Goal: Task Accomplishment & Management: Manage account settings

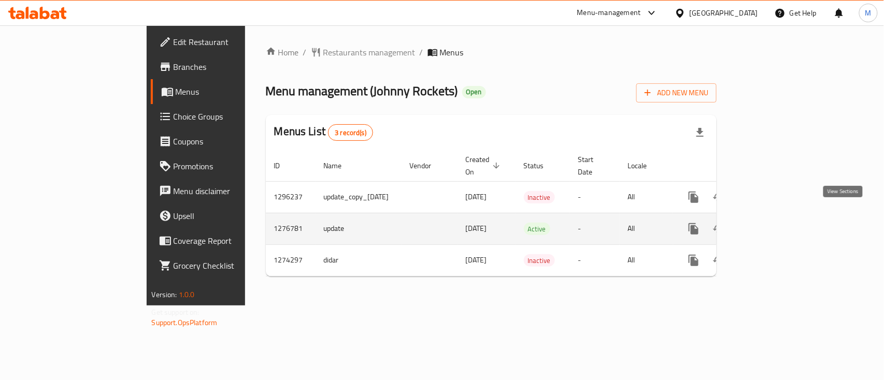
click at [774, 223] on icon "enhanced table" at bounding box center [768, 229] width 12 height 12
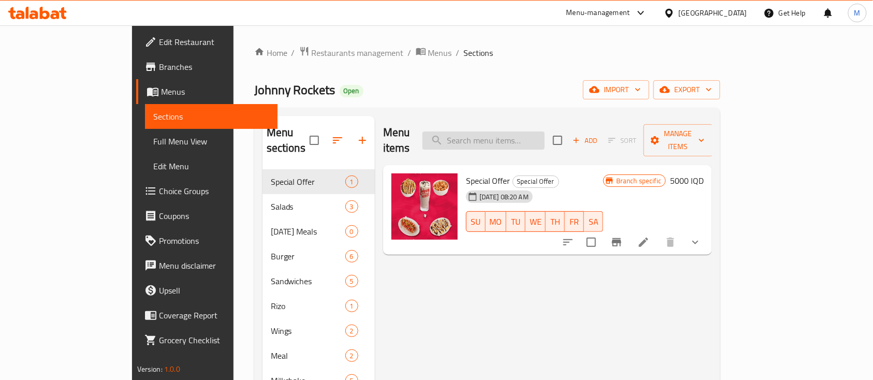
click at [518, 140] on input "search" at bounding box center [484, 141] width 122 height 18
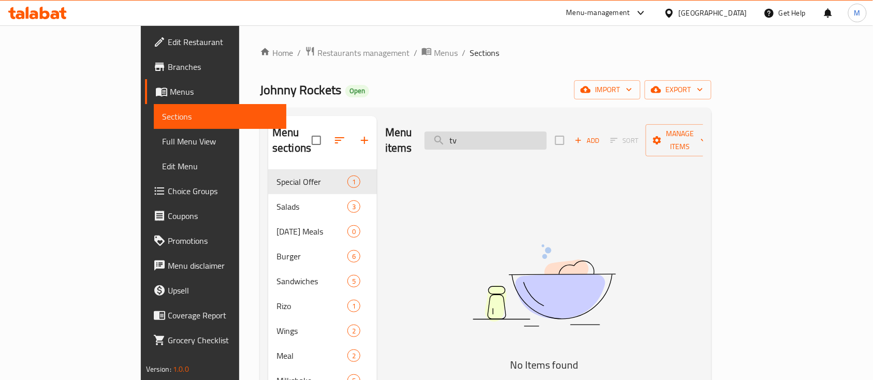
type input "t"
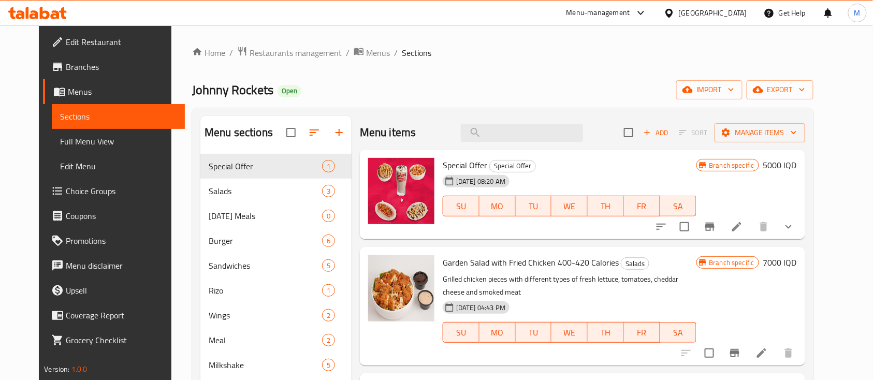
drag, startPoint x: 518, startPoint y: 141, endPoint x: 496, endPoint y: 147, distance: 22.5
click at [496, 147] on div "Menu items Add Sort Manage items" at bounding box center [582, 133] width 445 height 34
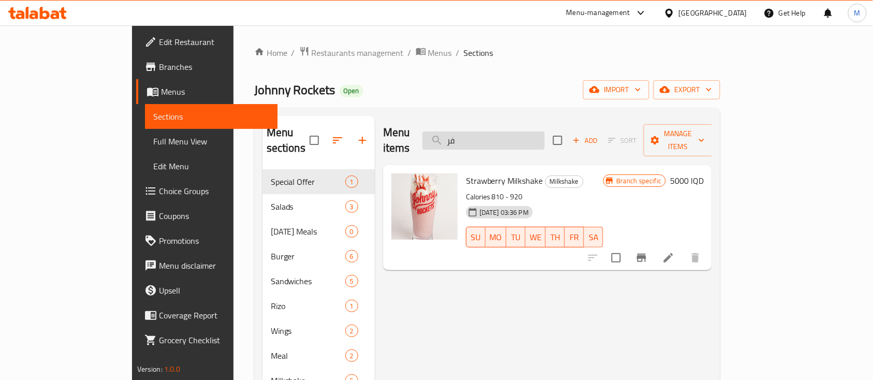
type input "ف"
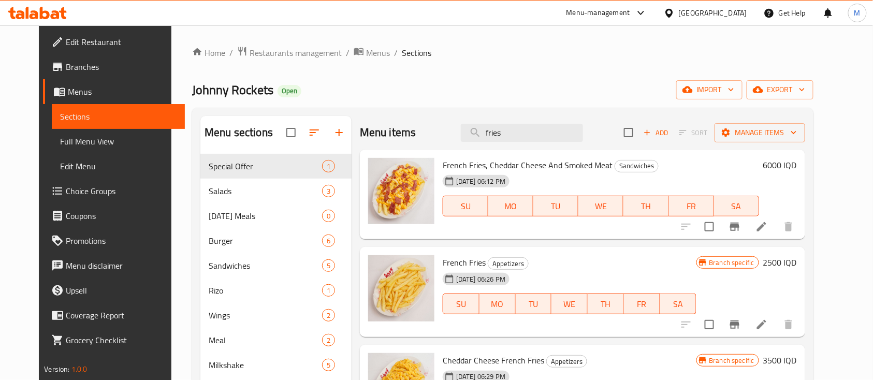
type input "fries"
click at [776, 233] on li at bounding box center [761, 227] width 29 height 19
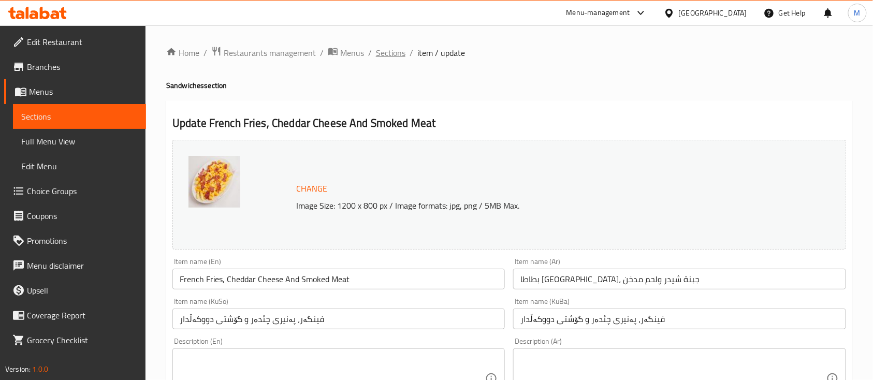
click at [398, 52] on span "Sections" at bounding box center [391, 53] width 30 height 12
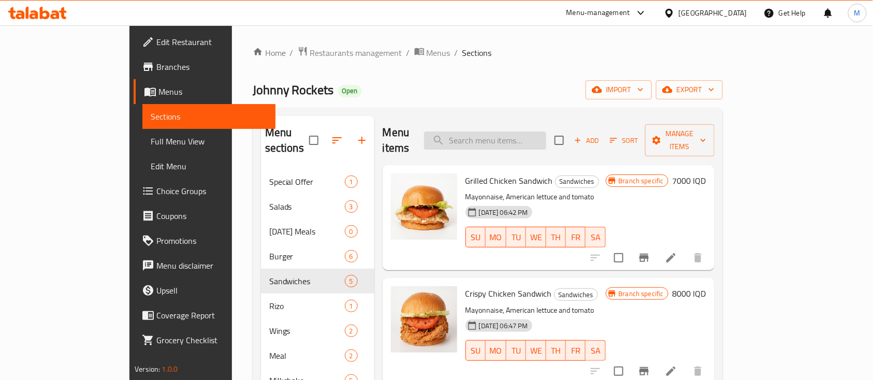
click at [523, 132] on input "search" at bounding box center [485, 141] width 122 height 18
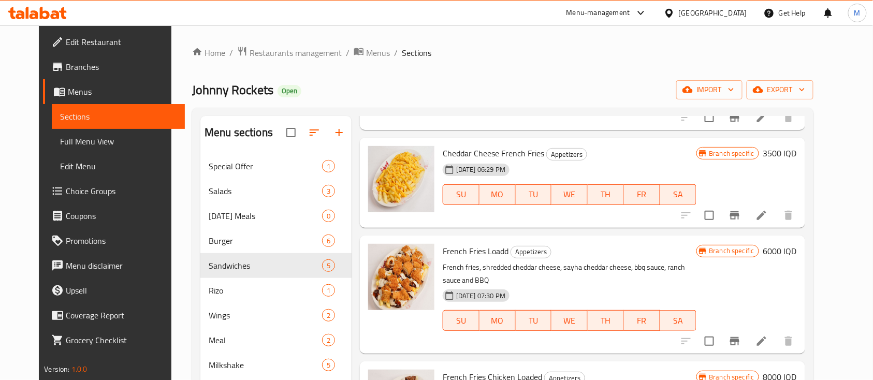
scroll to position [9, 0]
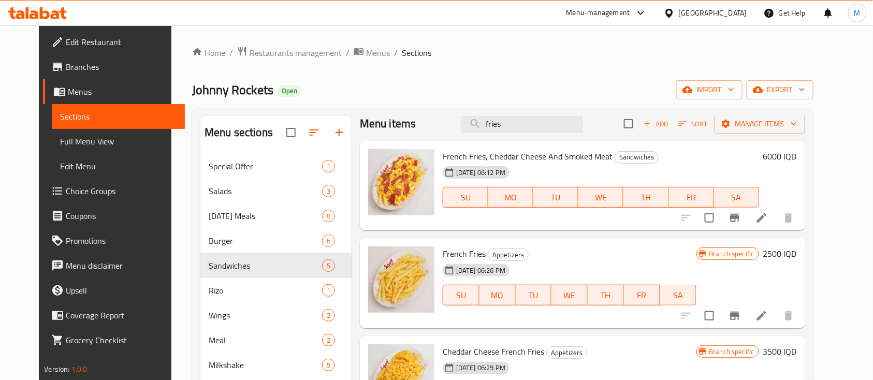
type input "fries"
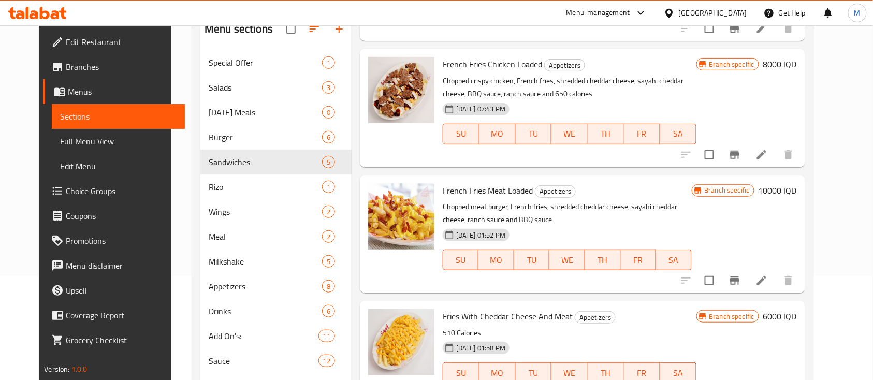
scroll to position [145, 0]
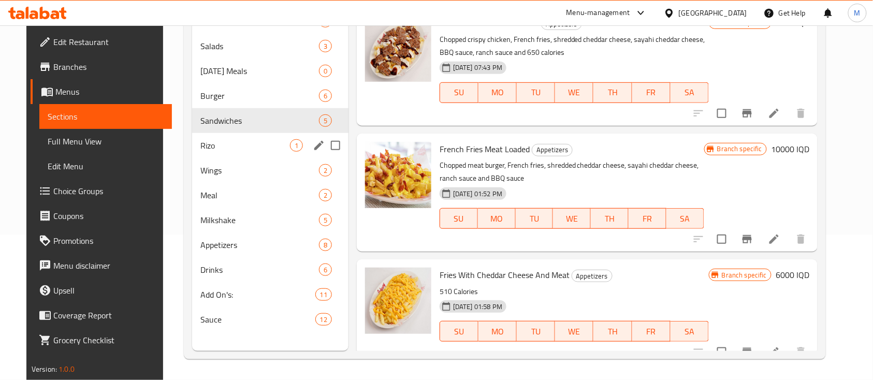
click at [221, 143] on span "Rizo" at bounding box center [245, 145] width 90 height 12
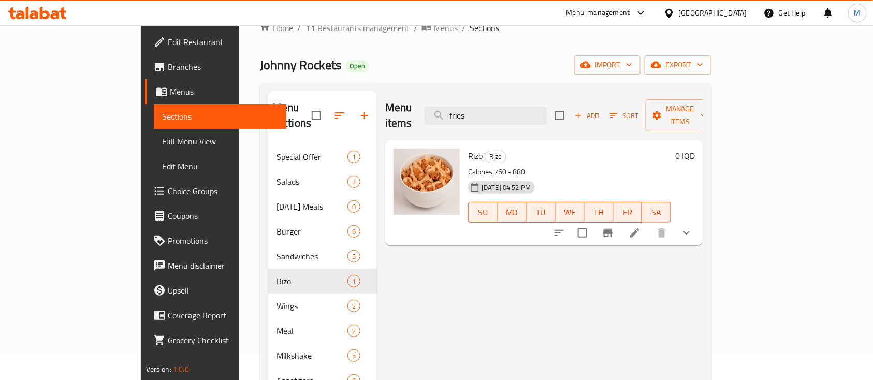
scroll to position [7, 0]
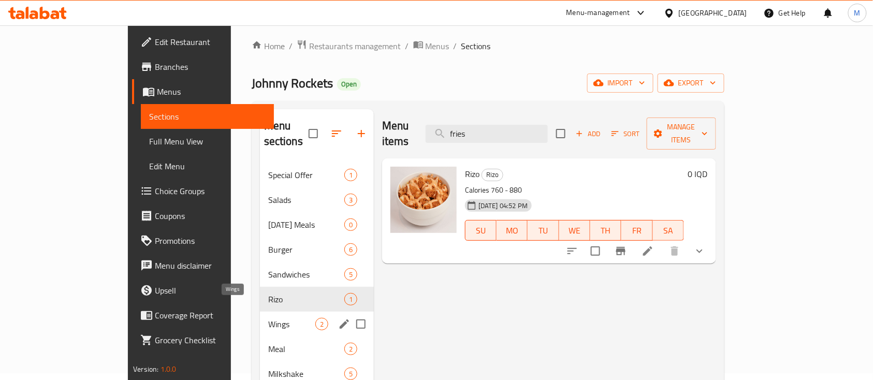
click at [268, 318] on span "Wings" at bounding box center [291, 324] width 47 height 12
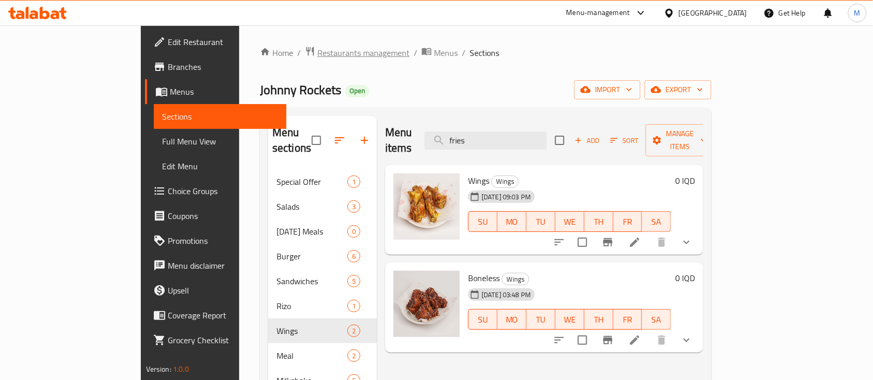
click at [317, 55] on span "Restaurants management" at bounding box center [363, 53] width 92 height 12
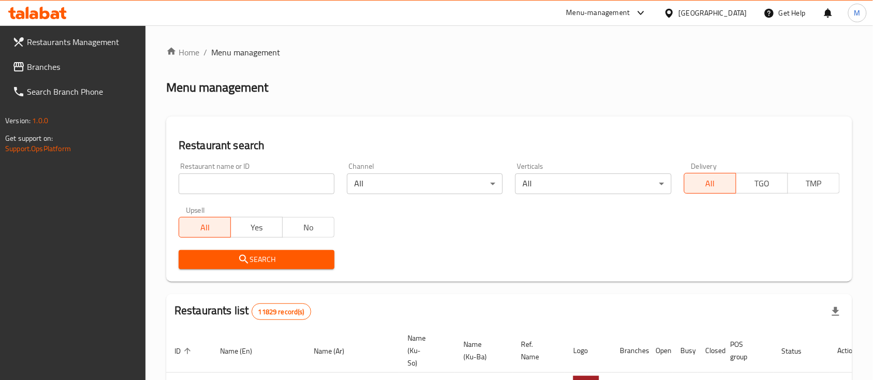
click at [301, 174] on input "search" at bounding box center [257, 184] width 156 height 21
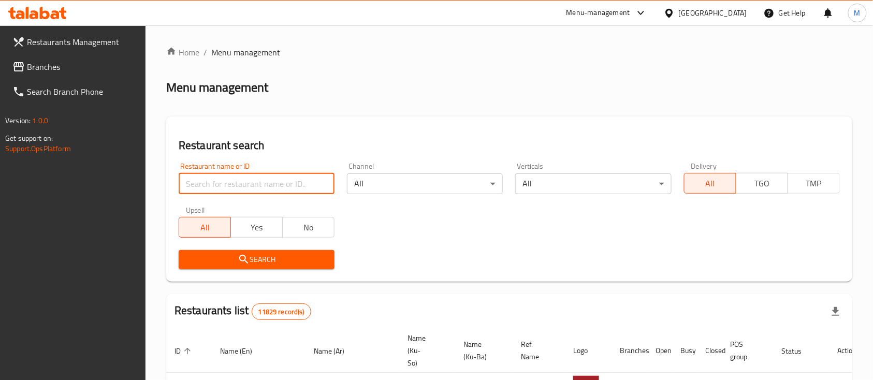
type input "ر"
type input "بركر الكرادة"
click button "Search" at bounding box center [257, 259] width 156 height 19
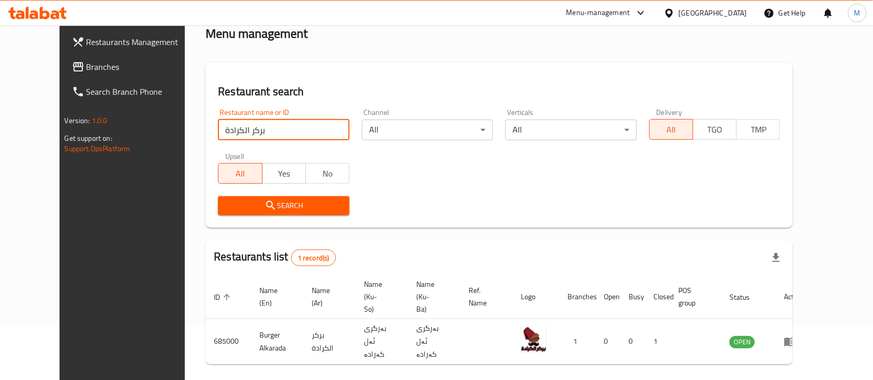
scroll to position [73, 0]
